Goal: Task Accomplishment & Management: Use online tool/utility

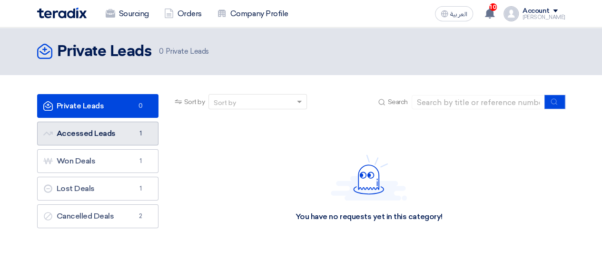
click at [115, 129] on link "Accessed Leads Accessed Leads 1" at bounding box center [97, 134] width 121 height 24
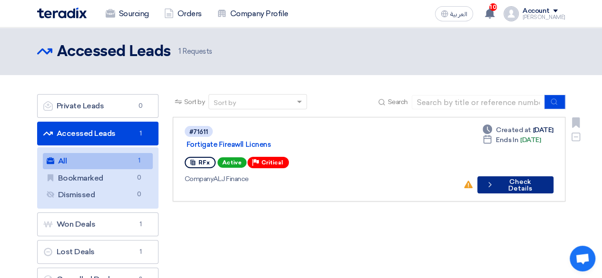
click at [519, 176] on button "Check details Check Details" at bounding box center [515, 184] width 76 height 17
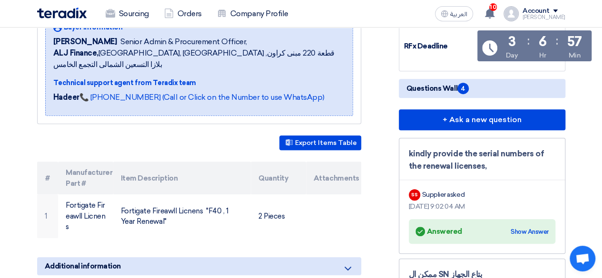
scroll to position [211, 0]
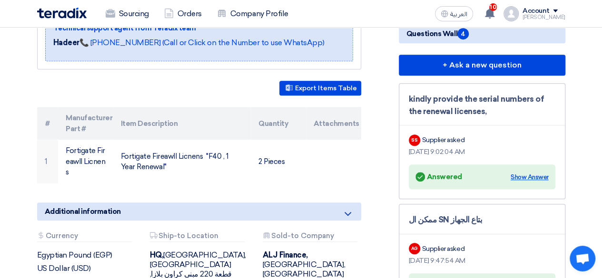
click at [526, 182] on div "Show Answer" at bounding box center [529, 178] width 38 height 10
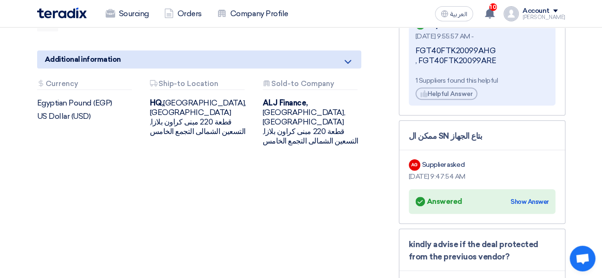
scroll to position [364, 0]
click at [528, 206] on div "Show Answer" at bounding box center [529, 202] width 38 height 10
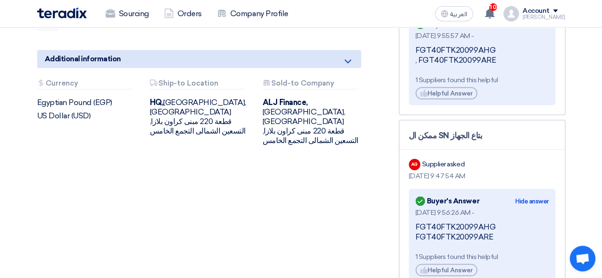
drag, startPoint x: 492, startPoint y: 250, endPoint x: 411, endPoint y: 241, distance: 80.9
click at [411, 241] on div "Answered Buyer's Answer Hide answer [DATE] 9:56:26 AM - FGT40FTK20099AHG FGT40F…" at bounding box center [482, 235] width 147 height 93
copy div "FGT40FTK20099AHG FGT40FTK20099ARE"
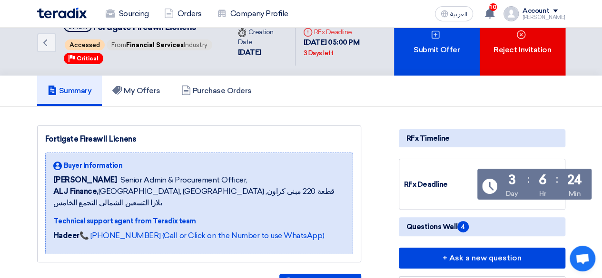
scroll to position [0, 0]
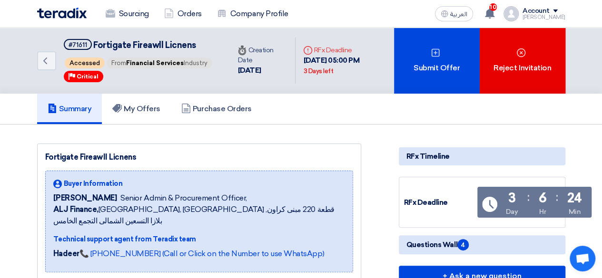
drag, startPoint x: 338, startPoint y: 82, endPoint x: 292, endPoint y: 69, distance: 47.7
click at [295, 69] on div "Deadline RFx Deadline [DATE] 05:00 PM 3 Days left" at bounding box center [344, 61] width 98 height 47
copy div "[DATE] 05:00 PM 3 Days left"
